Goal: Information Seeking & Learning: Learn about a topic

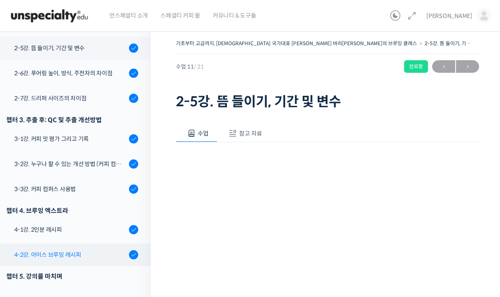
scroll to position [423, 0]
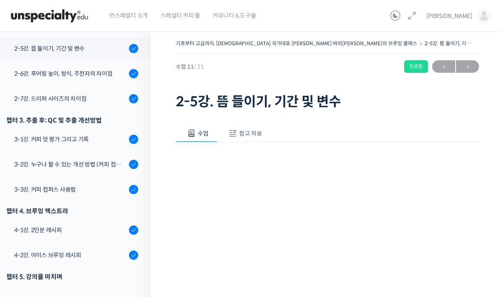
click at [86, 244] on li "4-2강. 아이스 브루잉 레시피" at bounding box center [73, 256] width 155 height 25
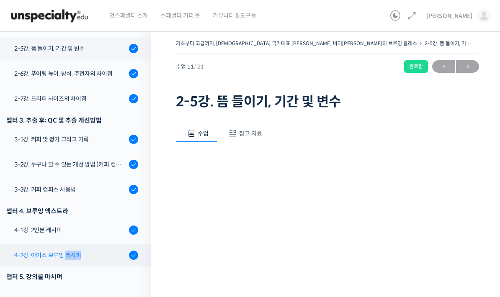
click at [85, 244] on link "4-2강. 아이스 브루잉 레시피" at bounding box center [73, 255] width 155 height 23
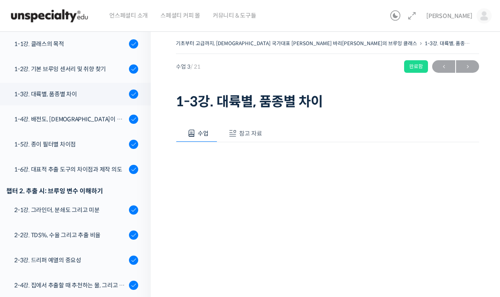
scroll to position [161, 0]
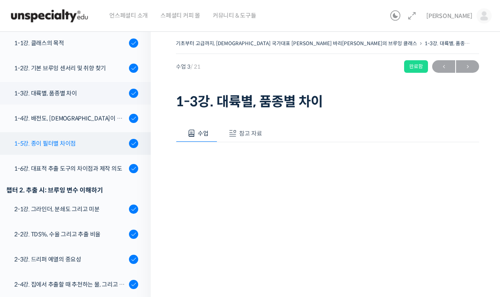
click at [86, 132] on link "1-5강. 종이 필터별 차이점" at bounding box center [73, 143] width 155 height 23
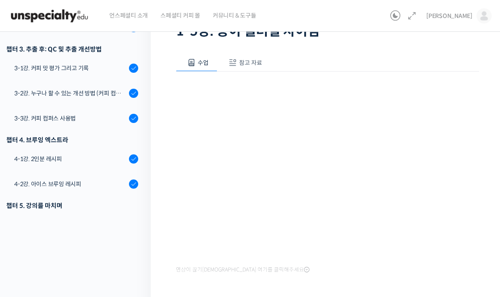
scroll to position [423, 0]
click at [71, 271] on div "5-3강. 실습 과제" at bounding box center [70, 275] width 112 height 9
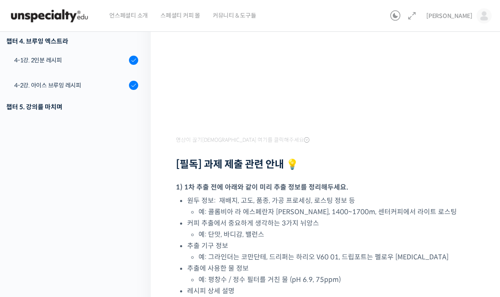
scroll to position [138, 0]
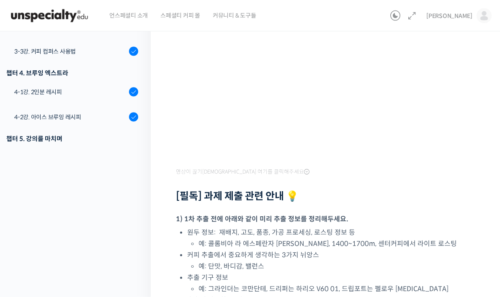
click at [111, 179] on div "1개의 퀴즈" at bounding box center [114, 183] width 22 height 8
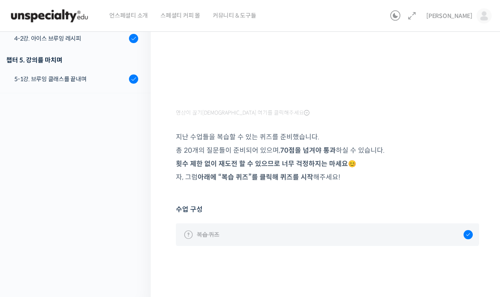
scroll to position [164, 0]
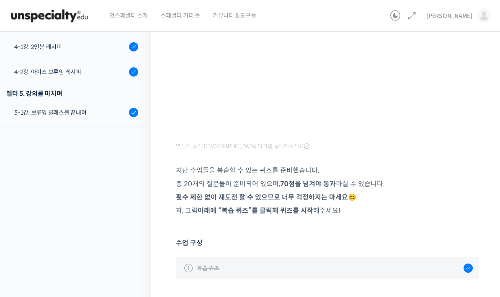
click at [243, 261] on link "복습 퀴즈" at bounding box center [327, 268] width 303 height 23
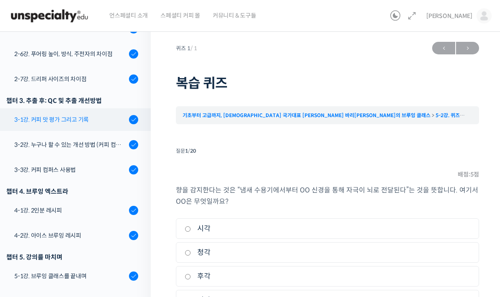
click at [90, 115] on div "3-1강. 커피 맛 평가 그리고 기록" at bounding box center [70, 119] width 112 height 9
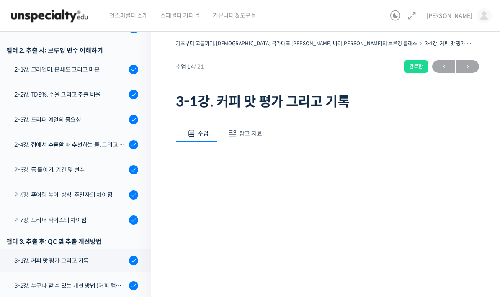
scroll to position [211, 0]
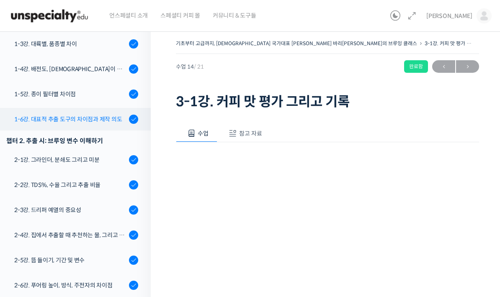
click at [92, 108] on link "1-6강. 대표적 추출 도구의 차이점과 제작 의도" at bounding box center [73, 119] width 155 height 23
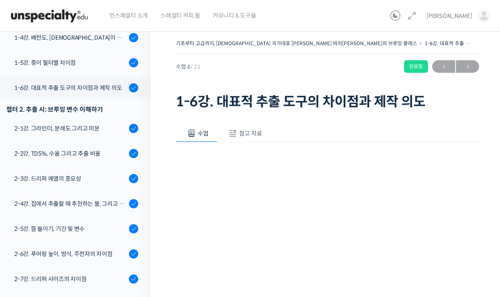
scroll to position [248, 0]
